Goal: Information Seeking & Learning: Learn about a topic

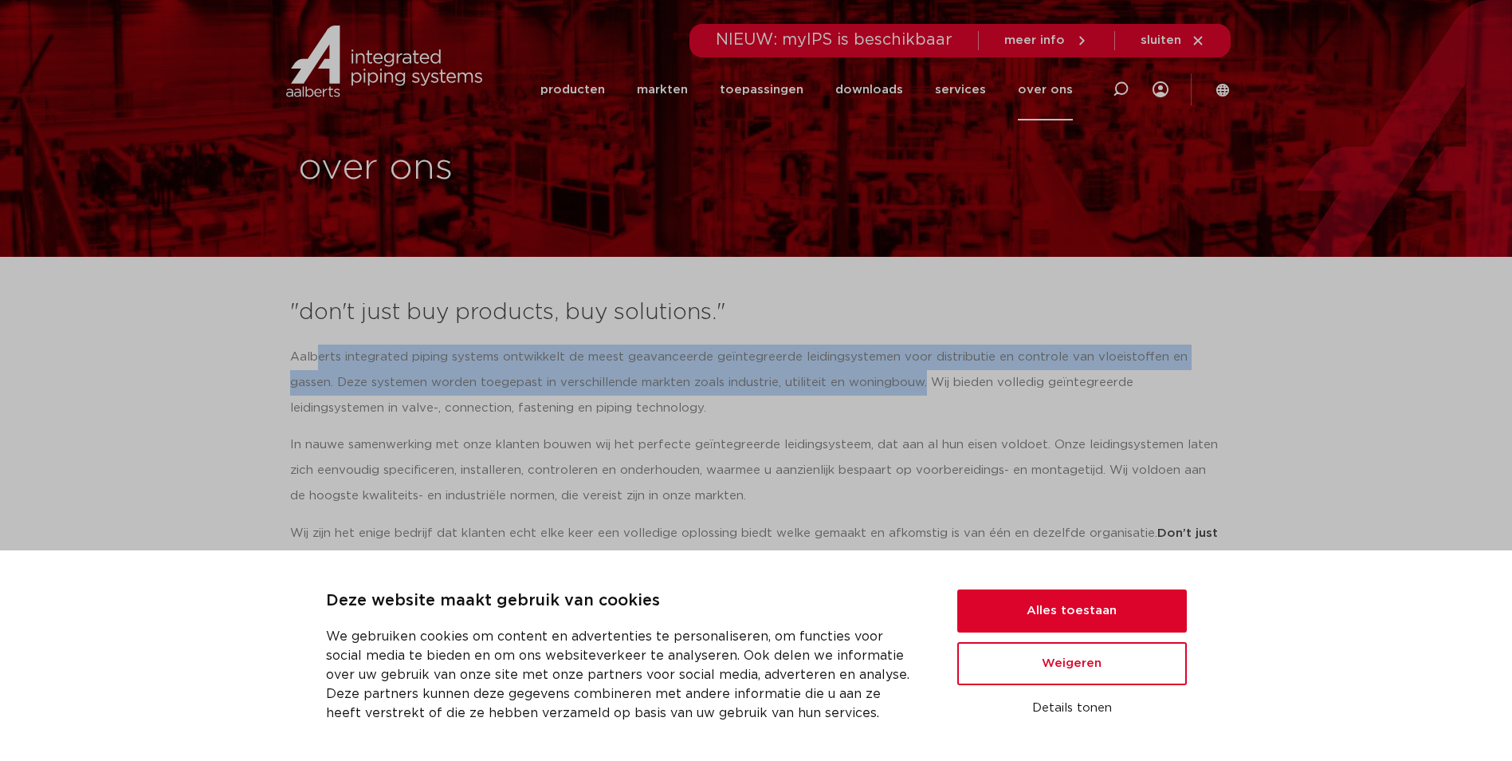
drag, startPoint x: 0, startPoint y: 0, endPoint x: 876, endPoint y: 391, distance: 959.7
click at [876, 391] on p "Aalberts integrated piping systems ontwikkelt de meest geavanceerde geïntegreer…" at bounding box center [756, 382] width 933 height 77
click at [320, 383] on p "Aalberts integrated piping systems ontwikkelt de meest geavanceerde geïntegreer…" at bounding box center [756, 382] width 933 height 77
drag, startPoint x: 281, startPoint y: 353, endPoint x: 879, endPoint y: 391, distance: 598.4
click at [879, 391] on div ""don't just buy products, buy solutions." Aalberts integrated piping systems on…" at bounding box center [756, 440] width 949 height 302
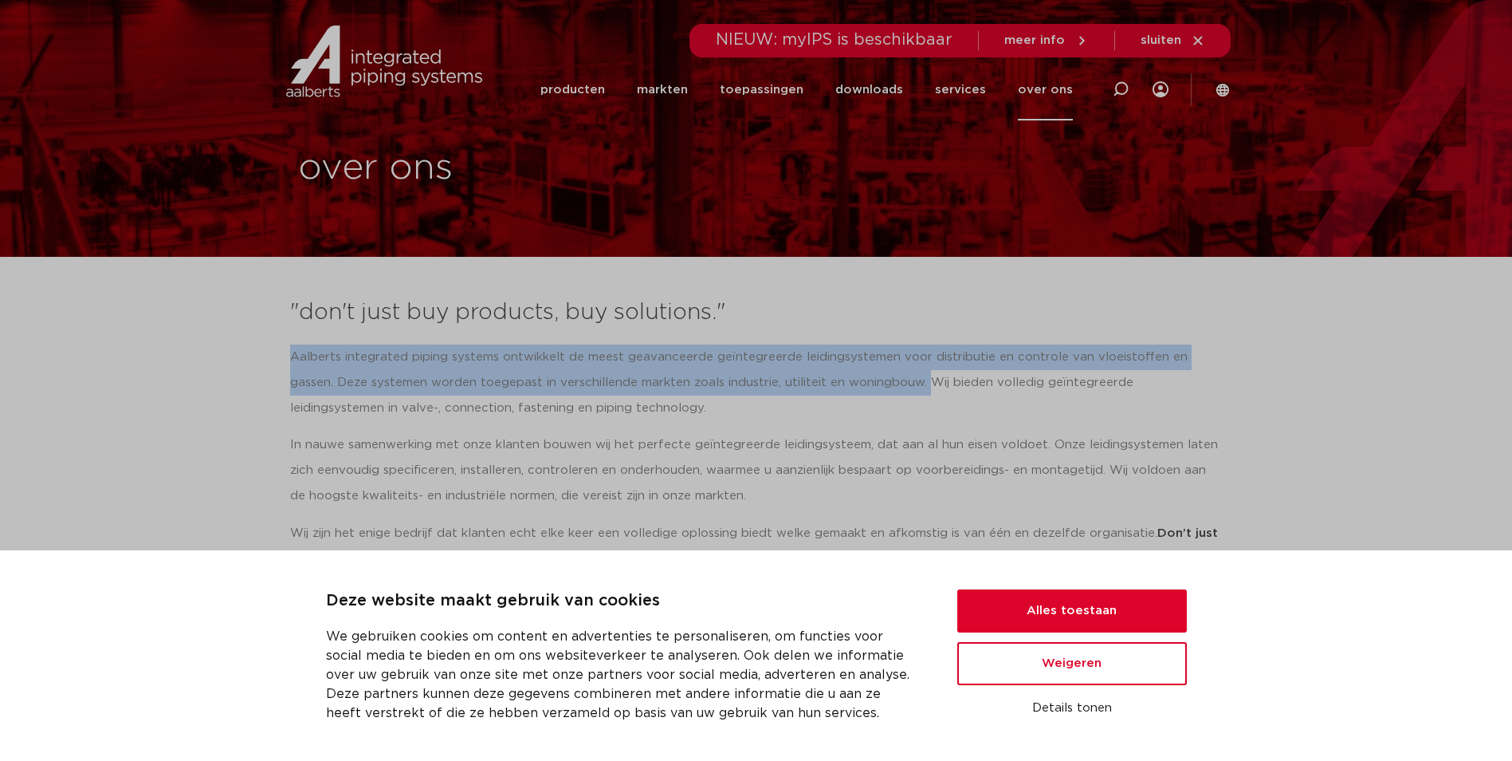
copy p "Aalberts integrated piping systems ontwikkelt de meest geavanceerde geïntegreer…"
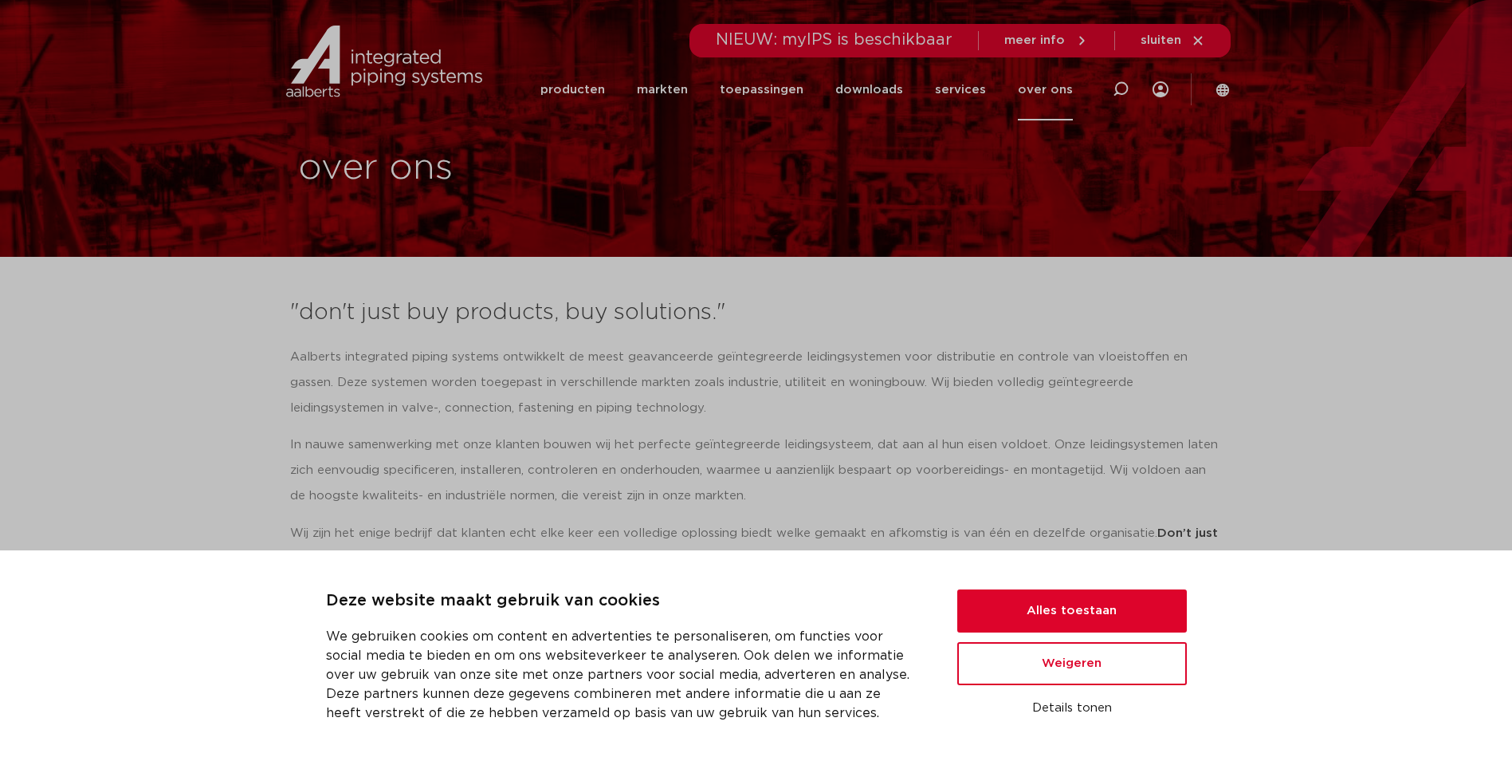
click at [726, 472] on p "In nauwe samenwerking met onze klanten bouwen wij het perfecte geïntegreerde le…" at bounding box center [756, 470] width 933 height 77
